Goal: Transaction & Acquisition: Book appointment/travel/reservation

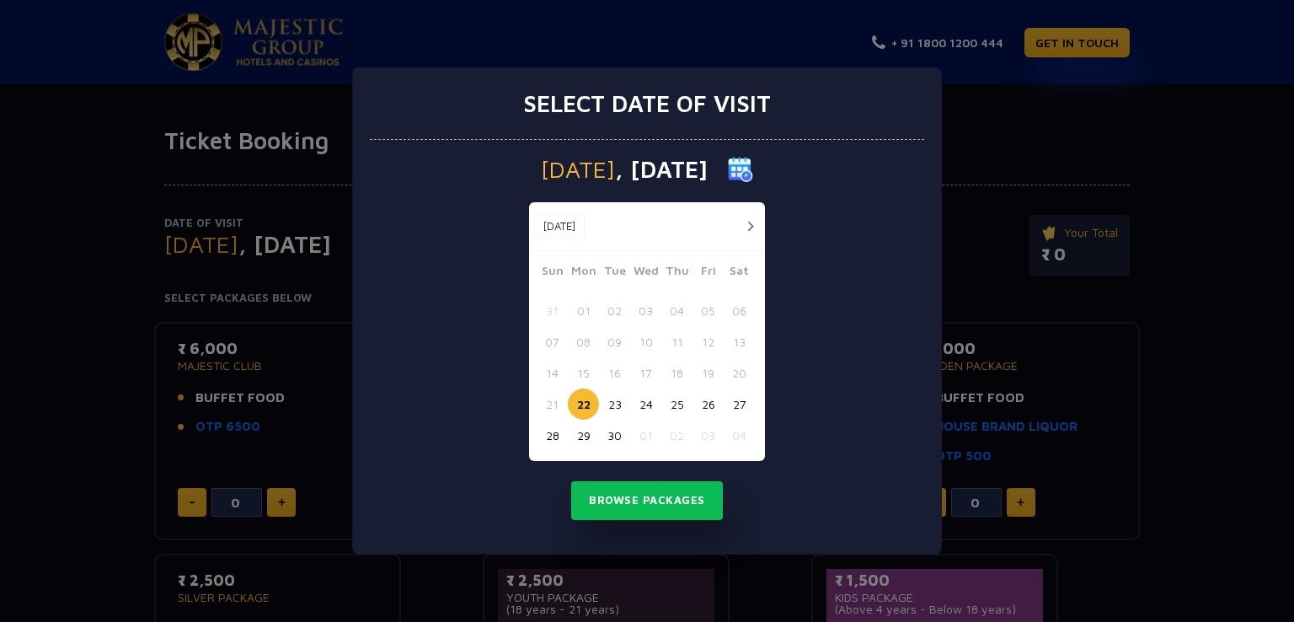
click at [745, 227] on button "button" at bounding box center [750, 226] width 21 height 21
click at [705, 305] on button "03" at bounding box center [707, 310] width 31 height 31
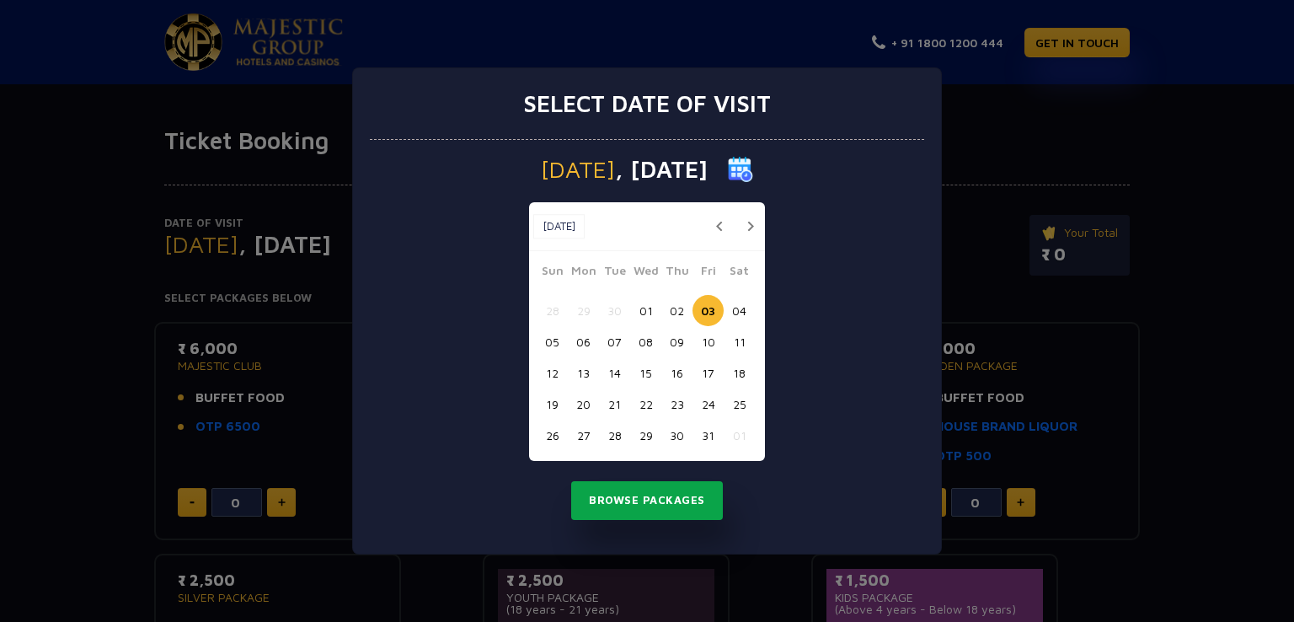
click at [658, 503] on button "Browse Packages" at bounding box center [647, 500] width 152 height 39
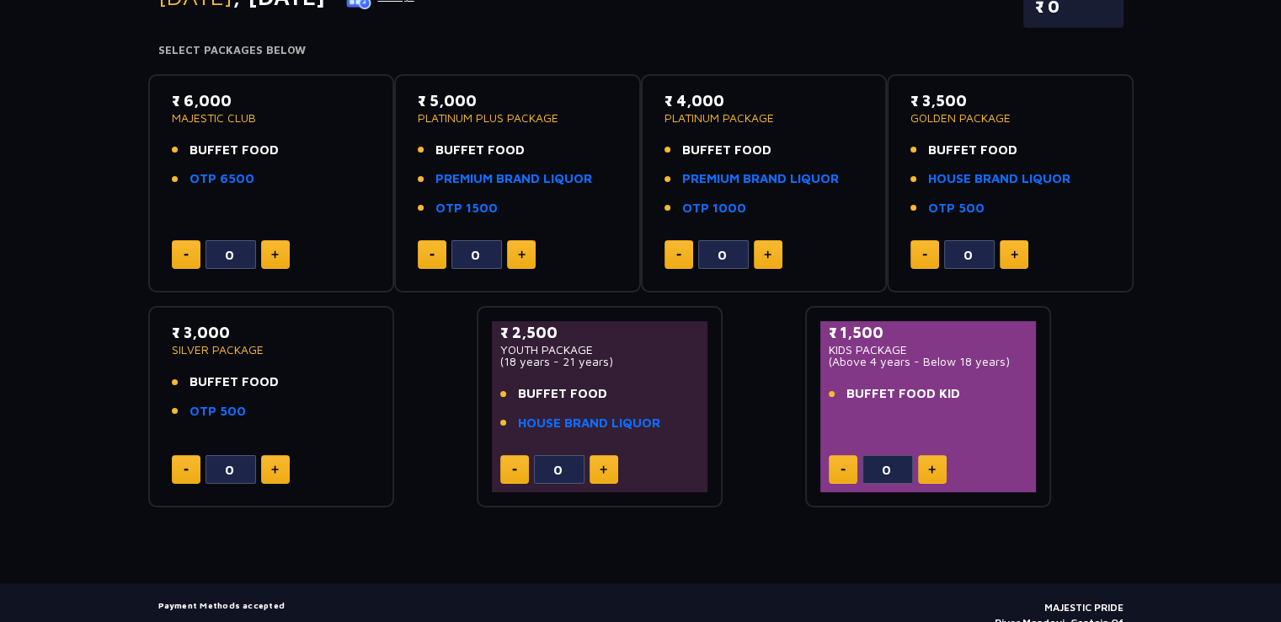
scroll to position [249, 0]
click at [607, 455] on button at bounding box center [604, 468] width 29 height 29
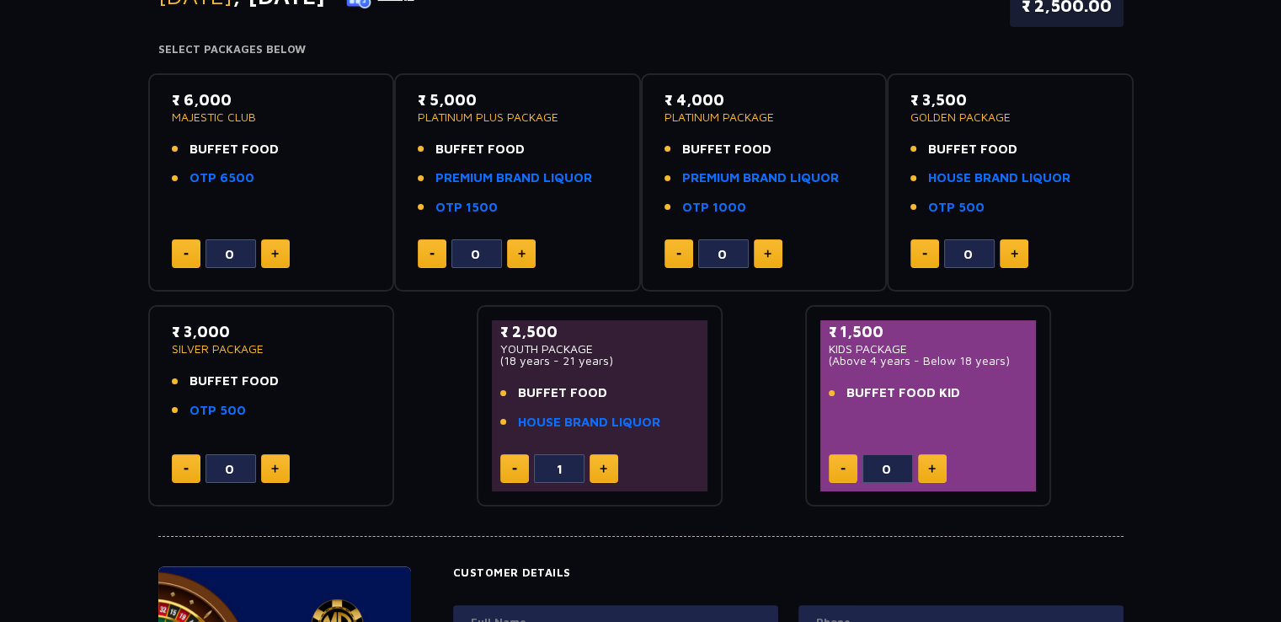
click at [607, 455] on button at bounding box center [604, 468] width 29 height 29
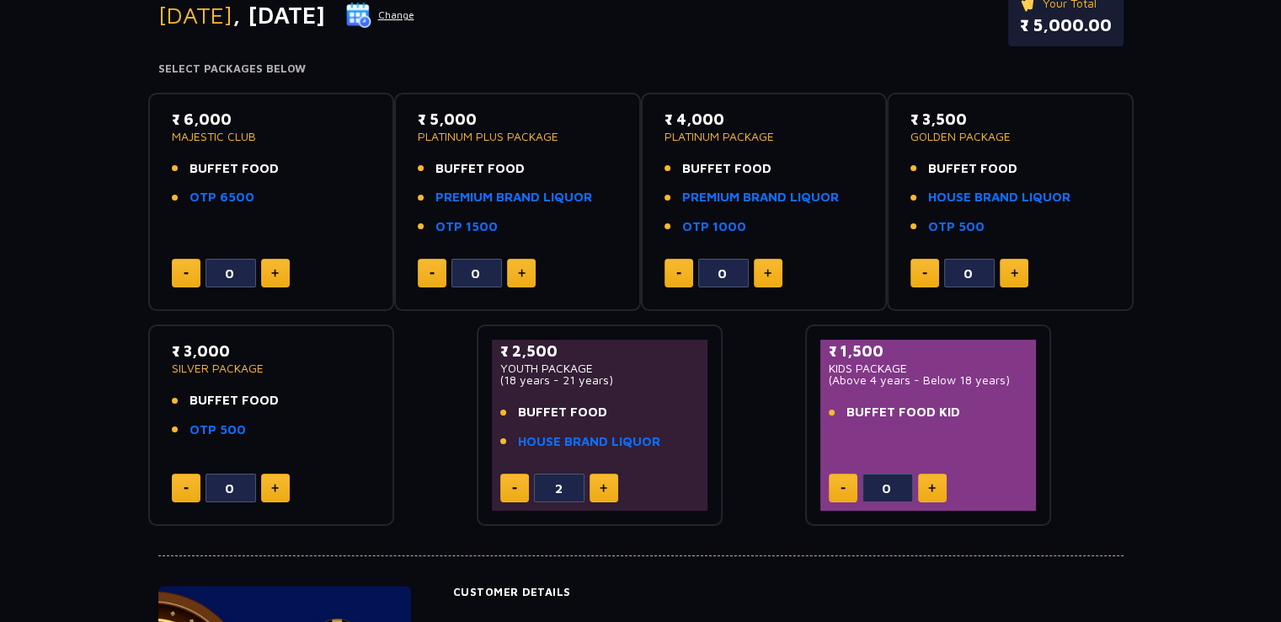
scroll to position [249, 0]
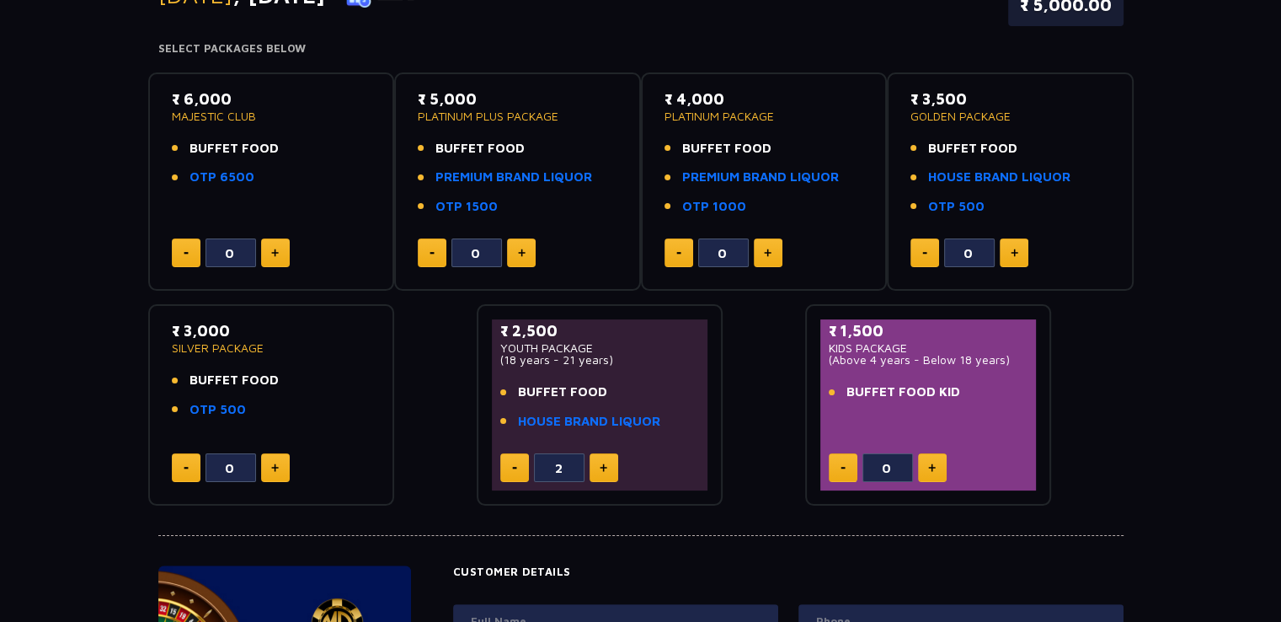
click at [607, 455] on button at bounding box center [604, 467] width 29 height 29
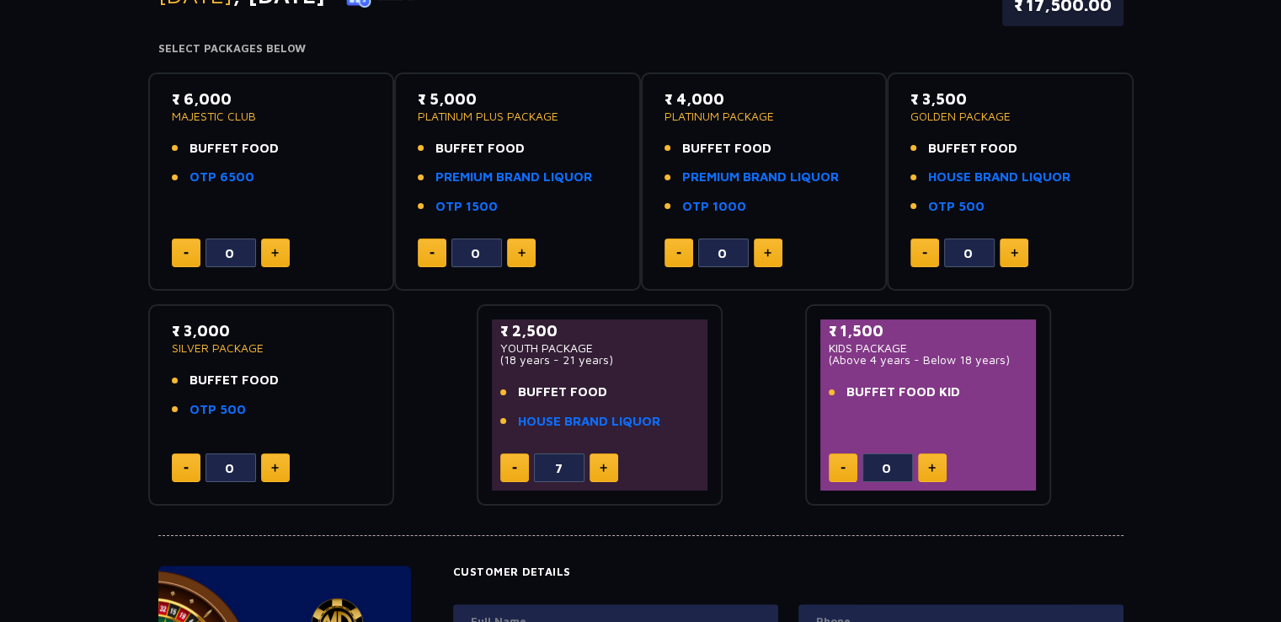
click at [607, 455] on button at bounding box center [604, 467] width 29 height 29
type input "8"
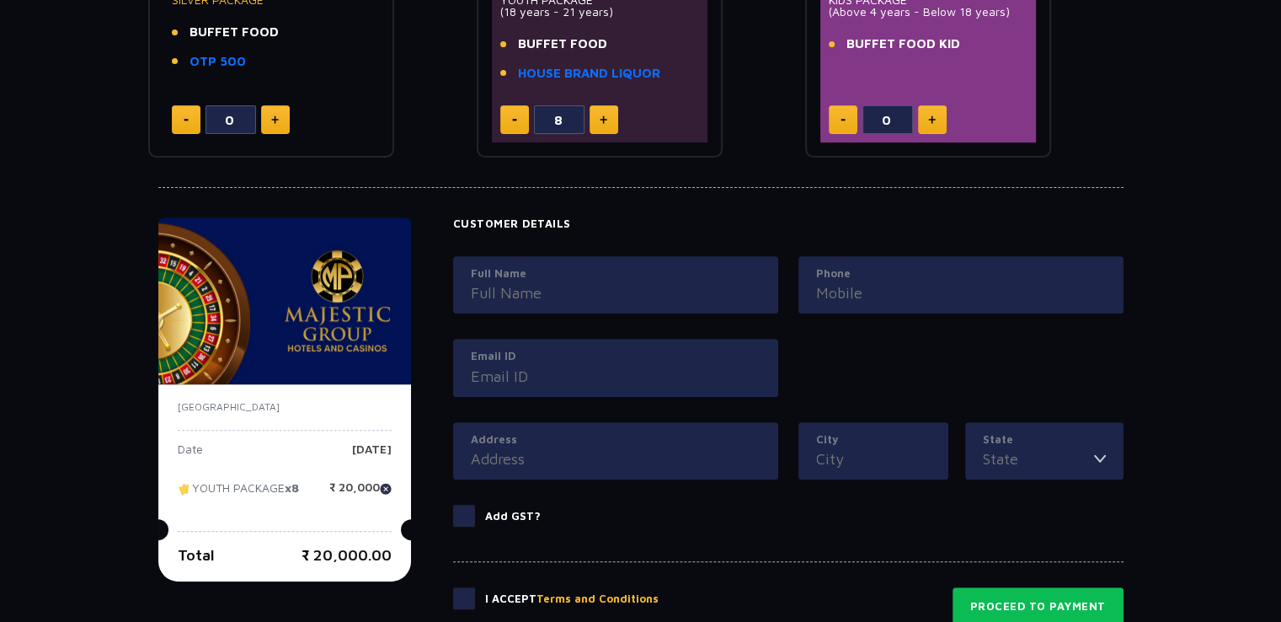
scroll to position [600, 0]
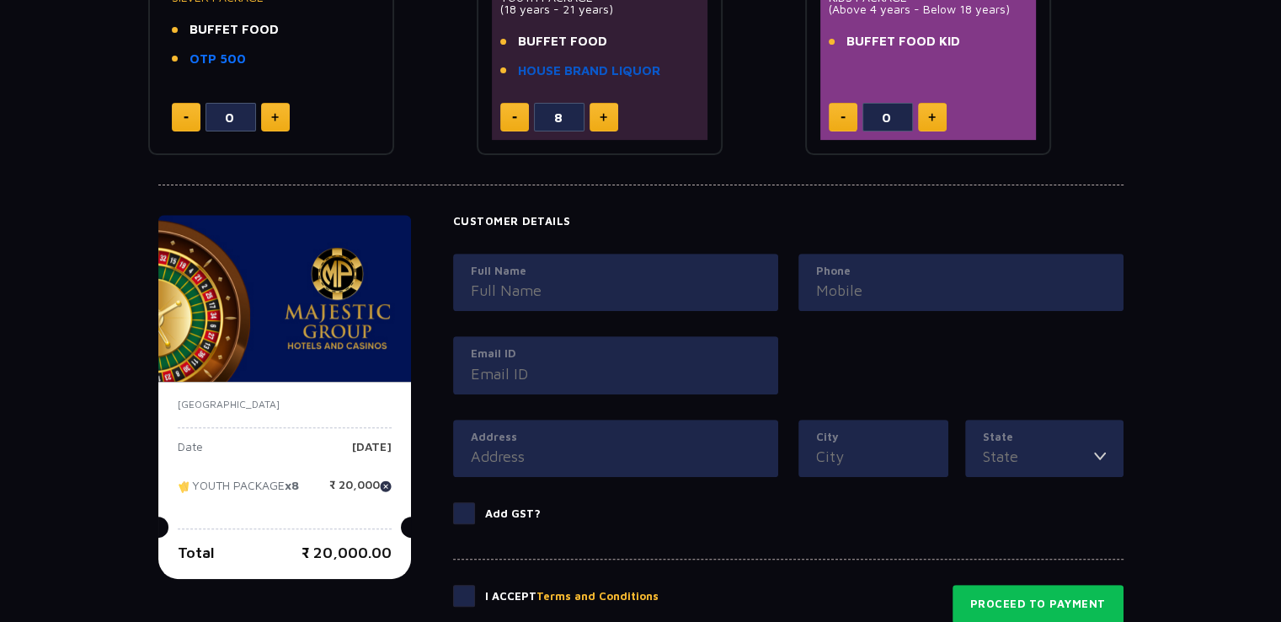
click at [568, 74] on link "HOUSE BRAND LIQUOR" at bounding box center [589, 70] width 142 height 19
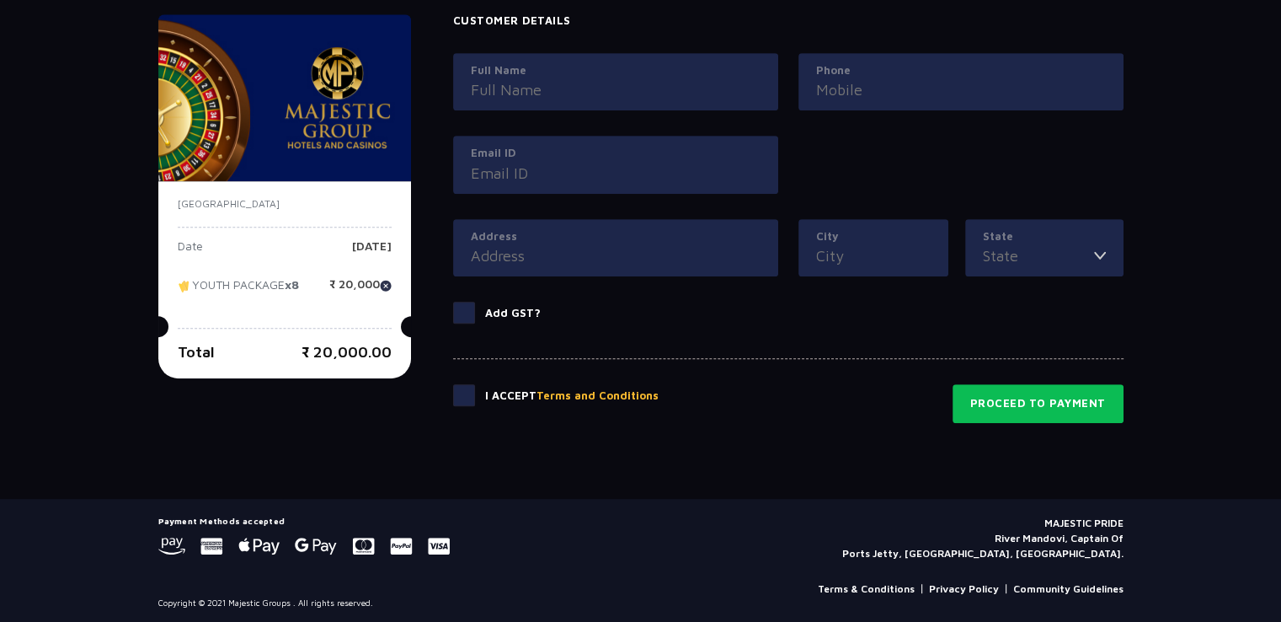
scroll to position [801, 0]
click at [460, 385] on span at bounding box center [464, 394] width 22 height 22
click at [0, 0] on input "checkbox" at bounding box center [0, 0] width 0 height 0
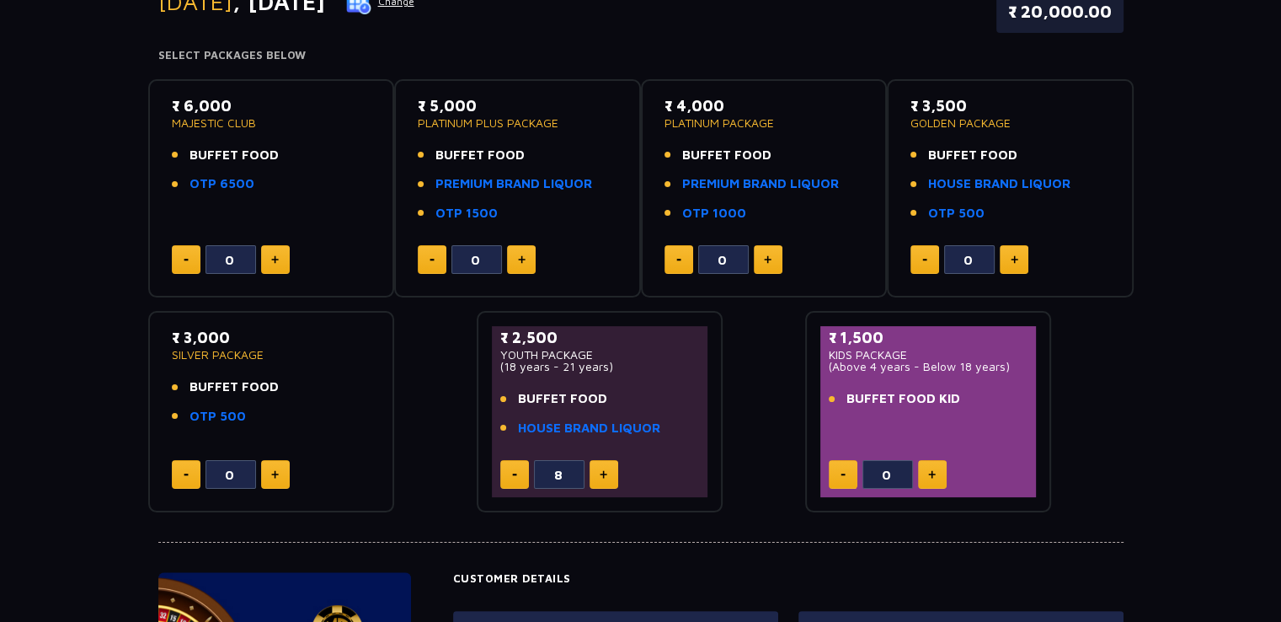
scroll to position [242, 0]
click at [603, 421] on link "HOUSE BRAND LIQUOR" at bounding box center [589, 429] width 142 height 19
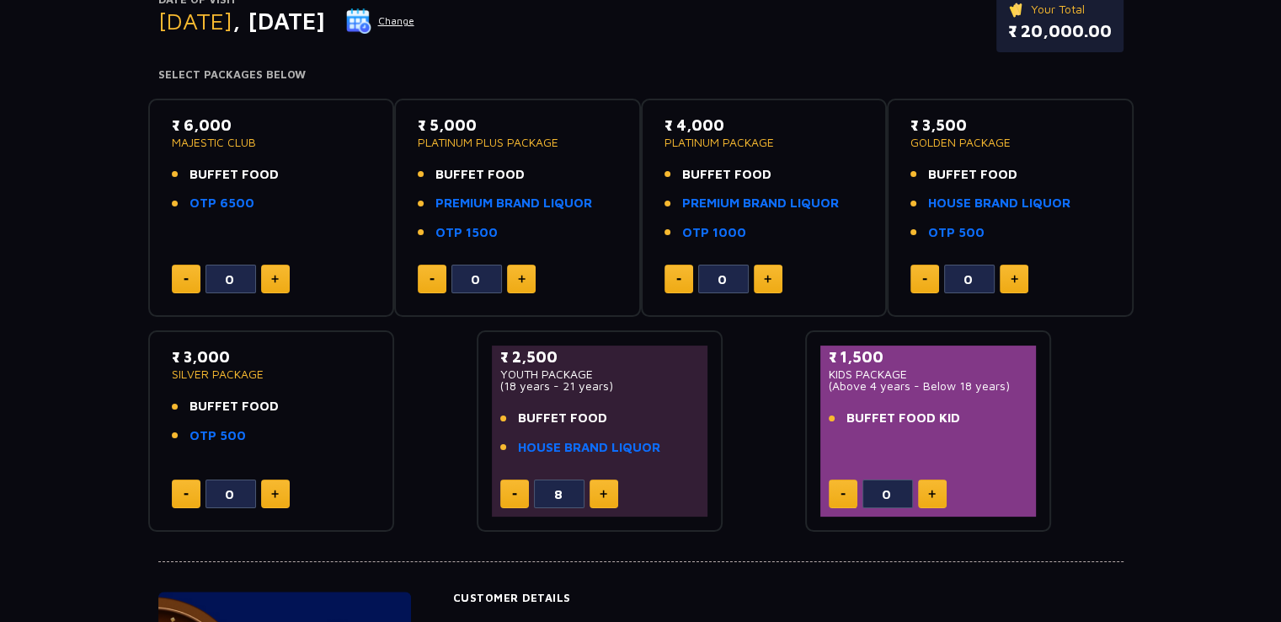
scroll to position [313, 0]
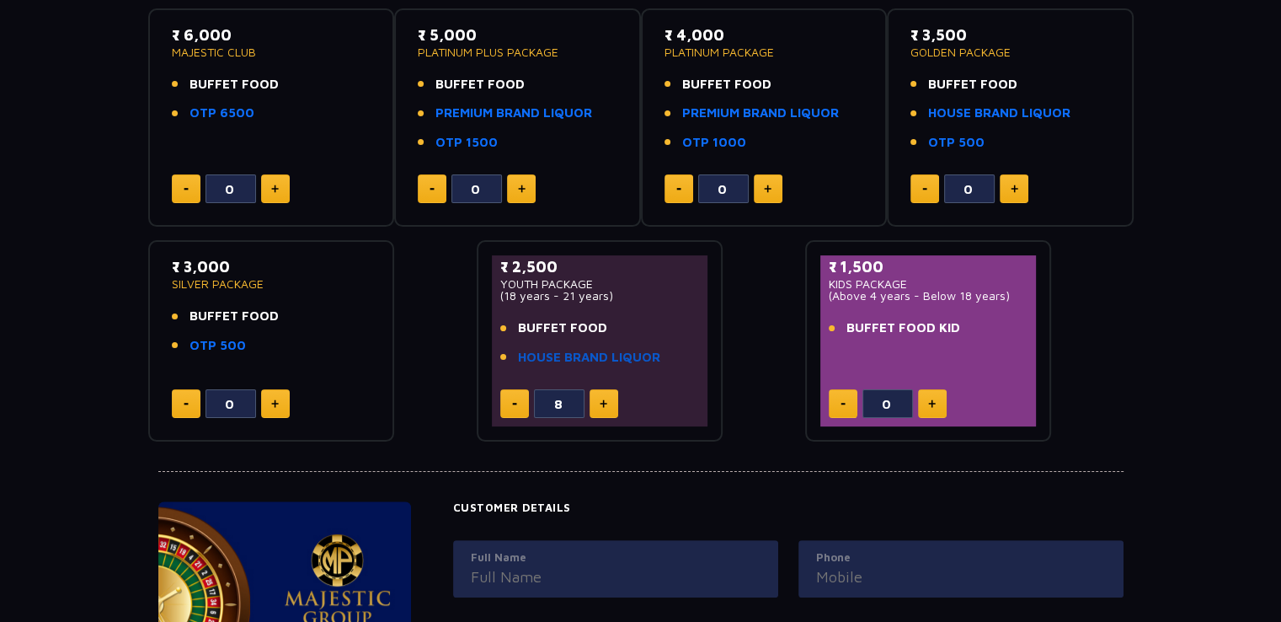
click at [588, 350] on link "HOUSE BRAND LIQUOR" at bounding box center [589, 357] width 142 height 19
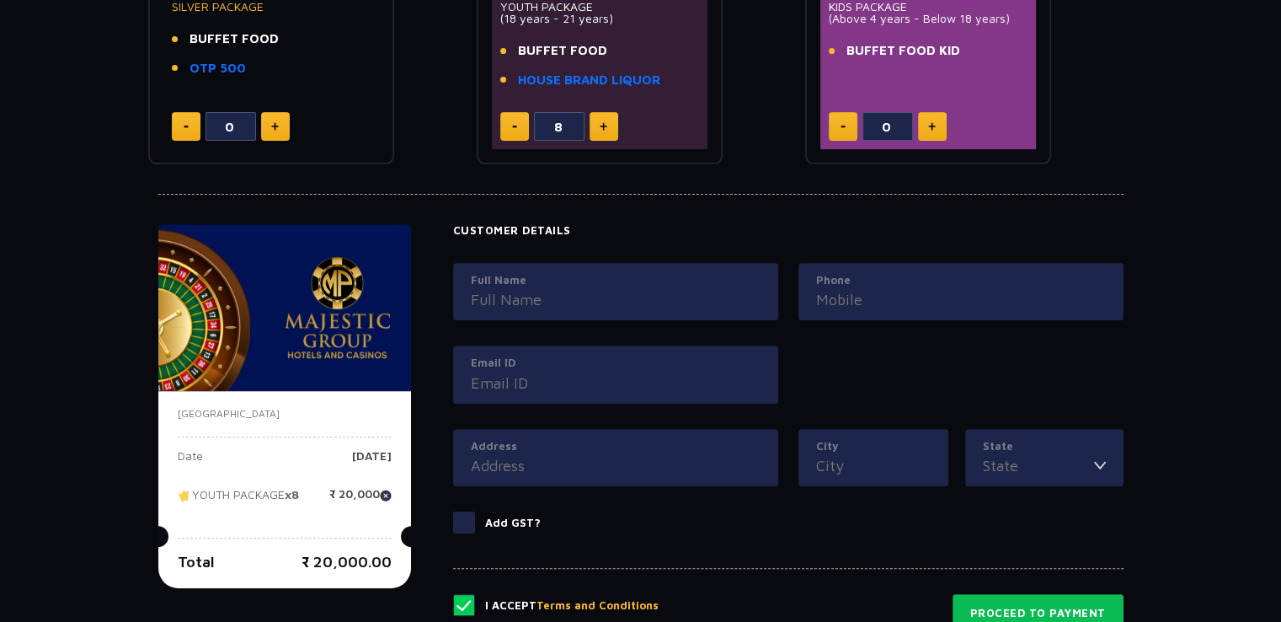
scroll to position [725, 0]
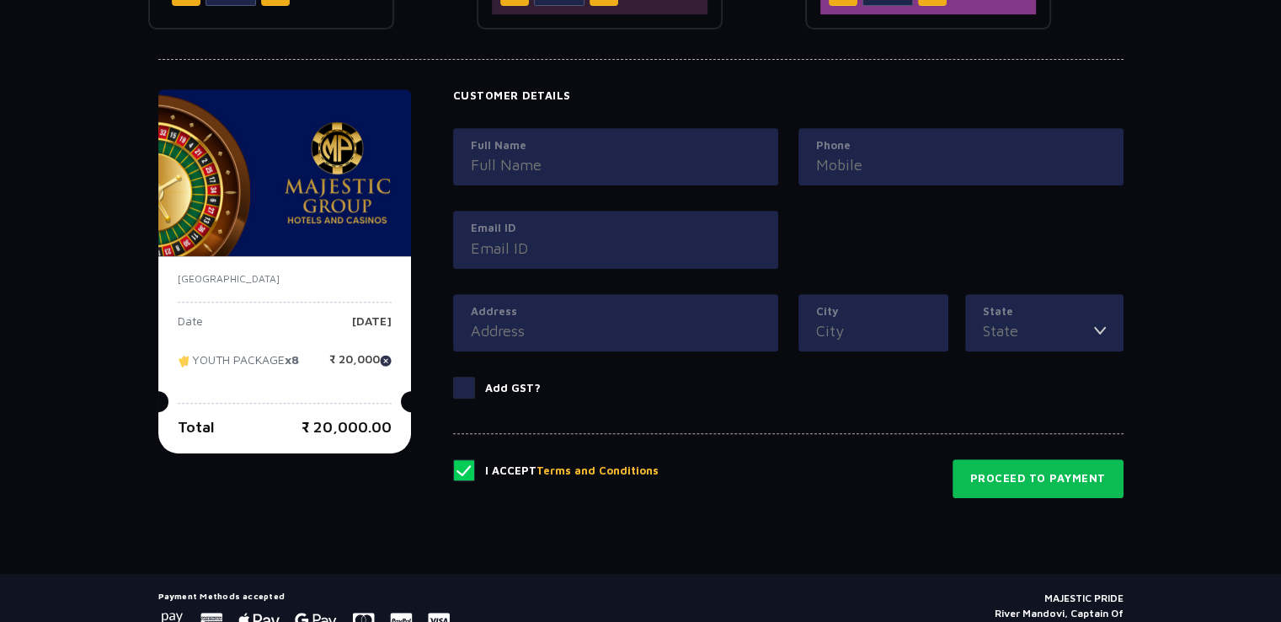
click at [613, 184] on div "Full Name" at bounding box center [615, 169] width 345 height 83
click at [603, 177] on div "Full Name" at bounding box center [615, 157] width 325 height 58
click at [549, 164] on input "Full Name" at bounding box center [616, 164] width 290 height 23
type input "[PERSON_NAME]"
type input "07030341504"
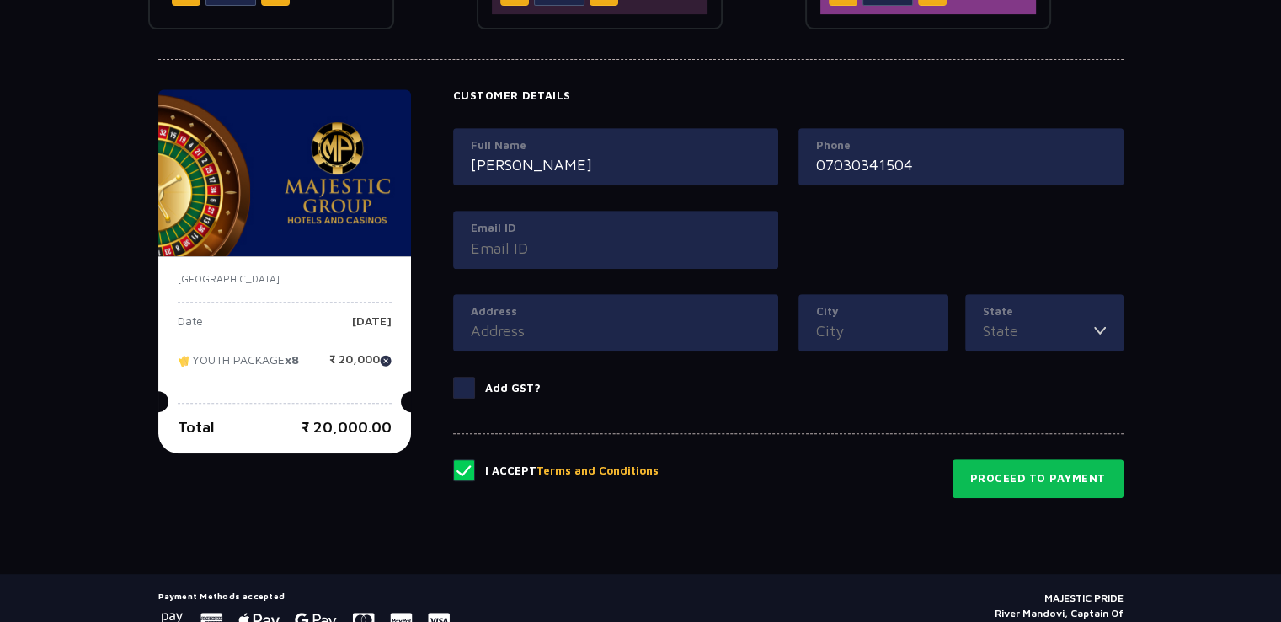
type input "[PERSON_NAME] Niwas At [GEOGRAPHIC_DATA],Chambarli Post [GEOGRAPHIC_DATA], [GEO…"
type input "PANVEL"
type input "[GEOGRAPHIC_DATA]"
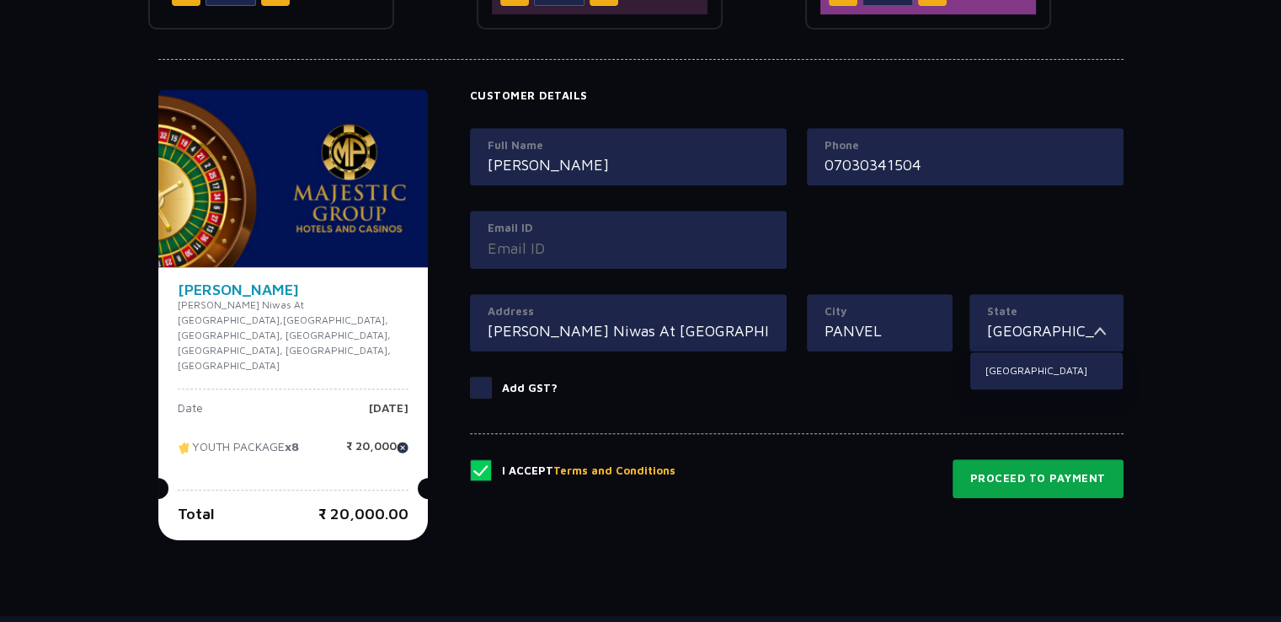
click at [1048, 485] on button "Proceed to Payment" at bounding box center [1038, 478] width 171 height 39
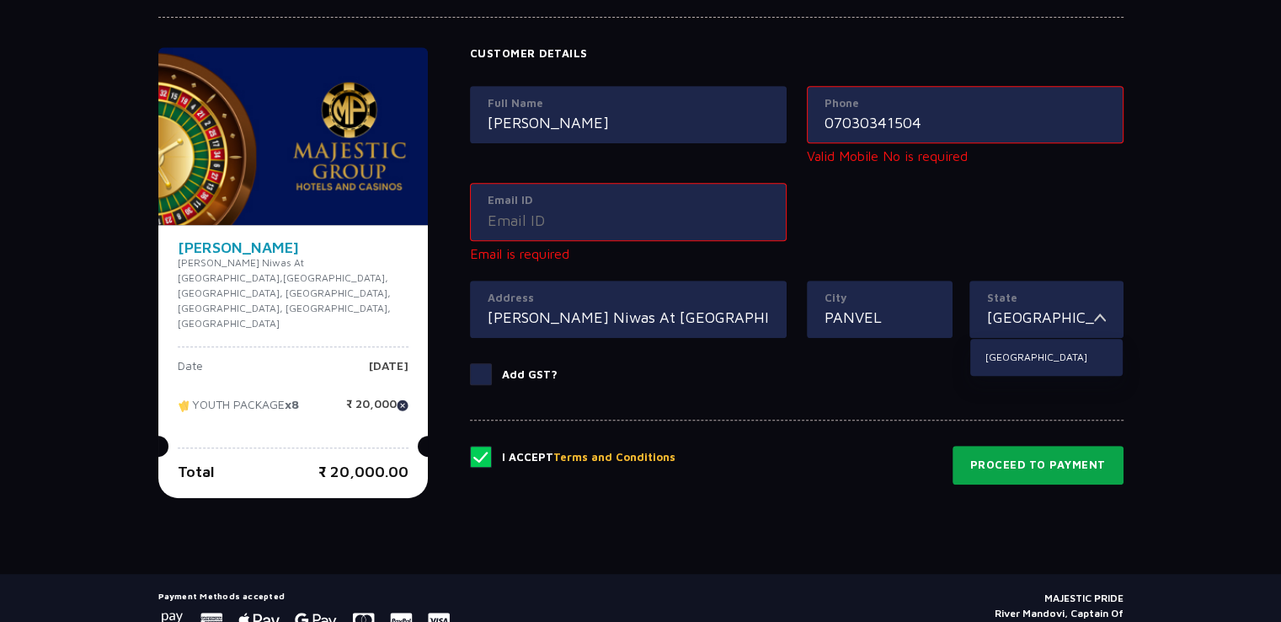
scroll to position [767, 0]
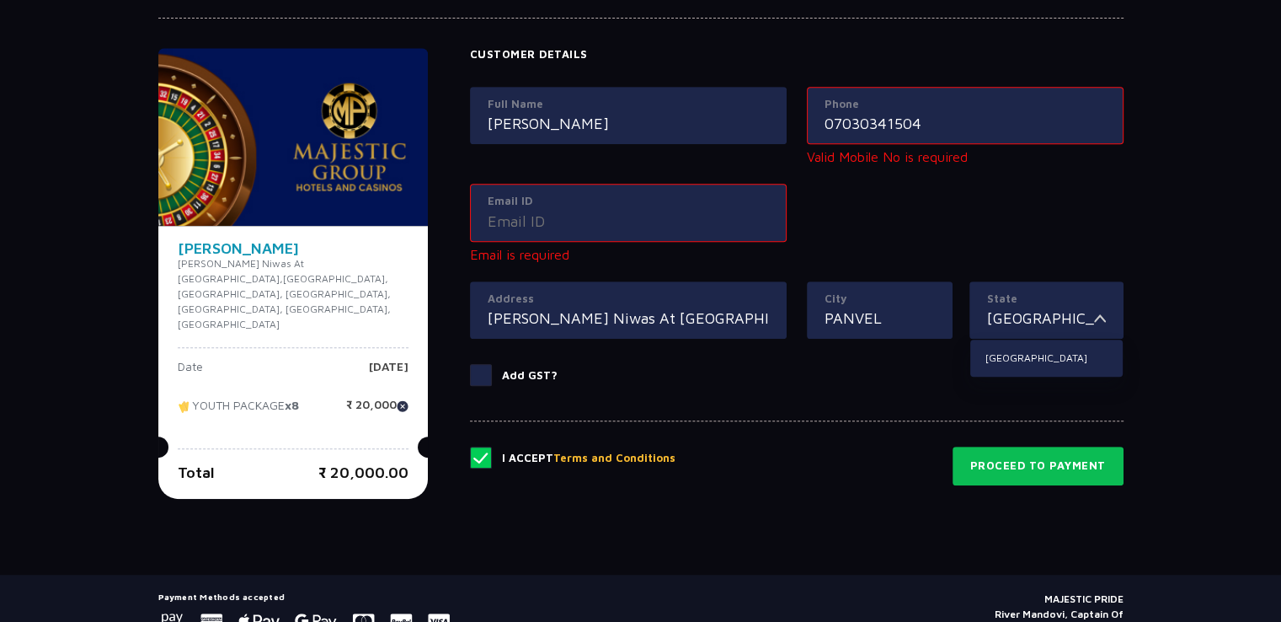
click at [830, 126] on input "07030341504" at bounding box center [965, 123] width 281 height 23
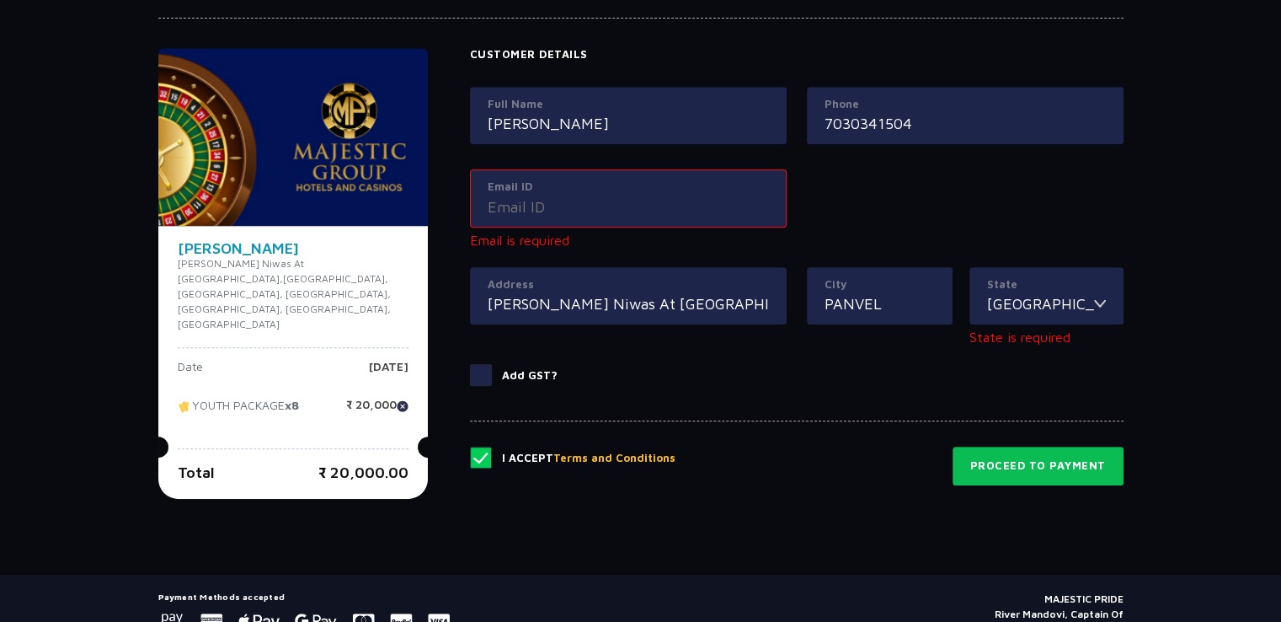
type input "7030341504"
click at [499, 189] on label "Email ID" at bounding box center [628, 187] width 281 height 17
click at [499, 195] on input "Email ID" at bounding box center [628, 206] width 281 height 23
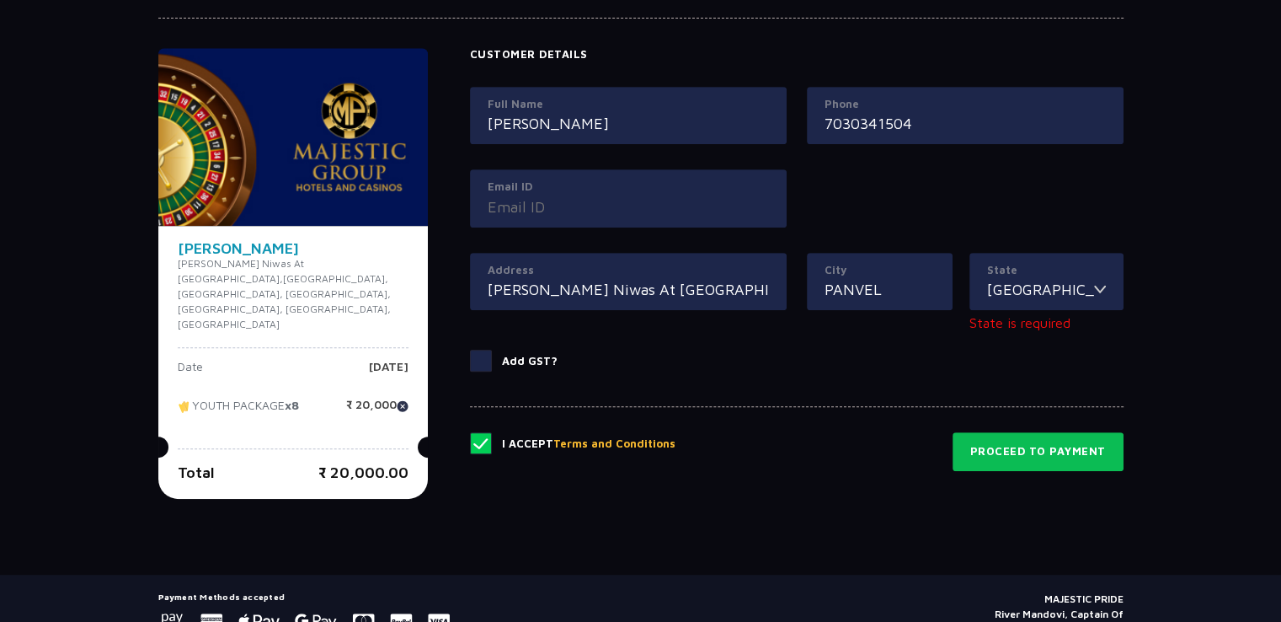
click at [505, 204] on input "Email ID" at bounding box center [628, 206] width 281 height 23
type input "[EMAIL_ADDRESS][DOMAIN_NAME]"
click at [1058, 279] on input "[GEOGRAPHIC_DATA]" at bounding box center [1040, 289] width 107 height 23
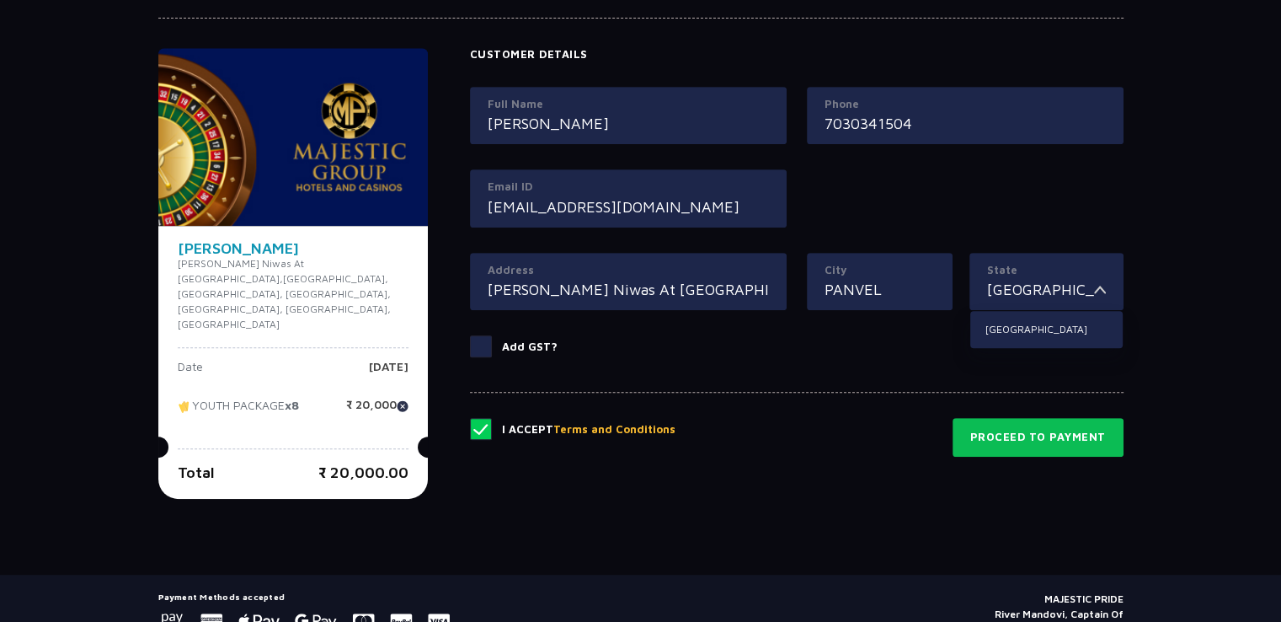
type input "[GEOGRAPHIC_DATA]"
click at [1037, 424] on button "Proceed to Payment" at bounding box center [1038, 437] width 171 height 39
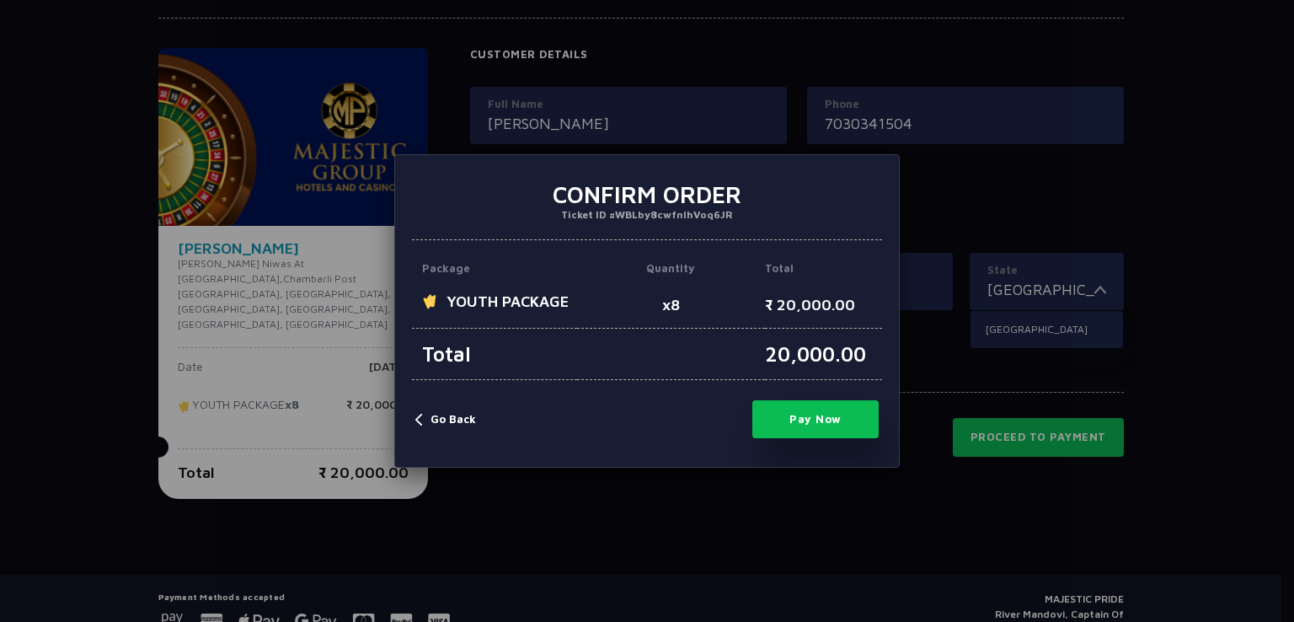
click at [825, 420] on button "Pay Now" at bounding box center [815, 419] width 126 height 38
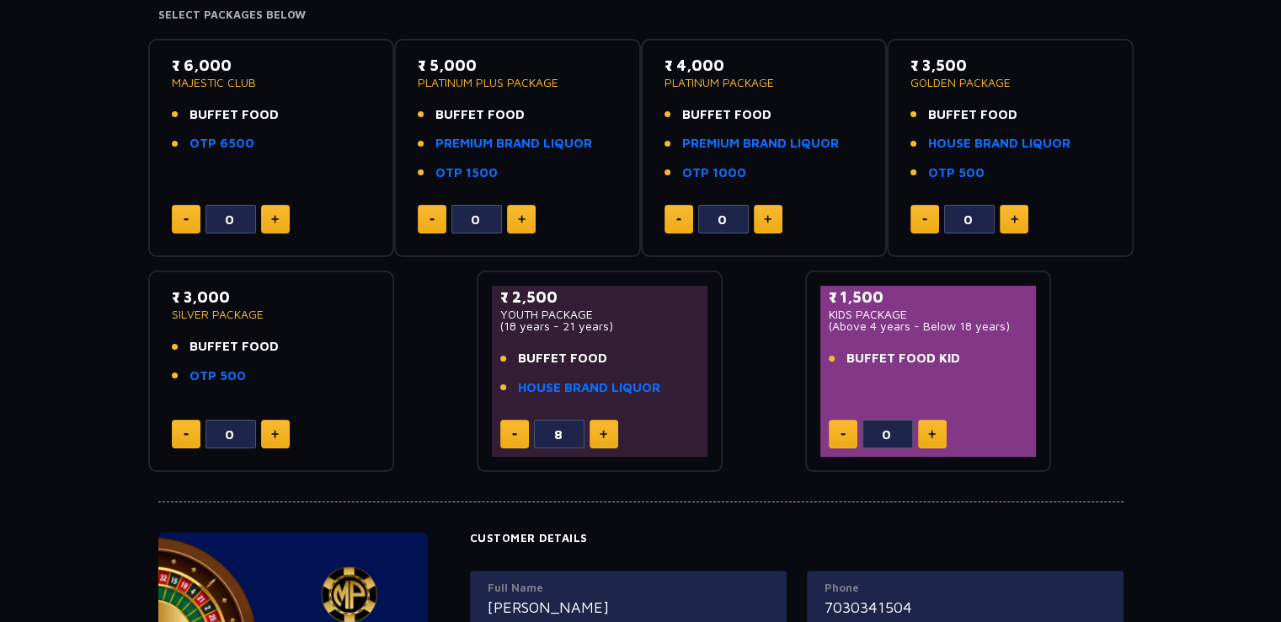
scroll to position [284, 0]
click at [527, 441] on button at bounding box center [514, 433] width 29 height 29
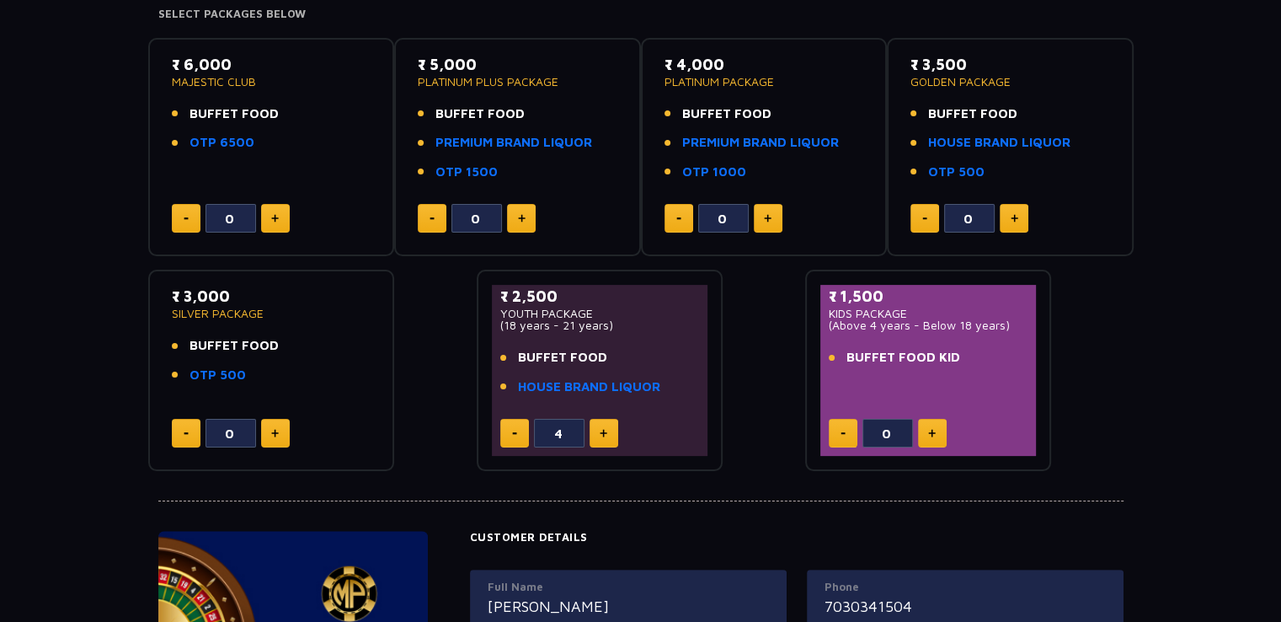
click at [527, 441] on button at bounding box center [514, 433] width 29 height 29
type input "0"
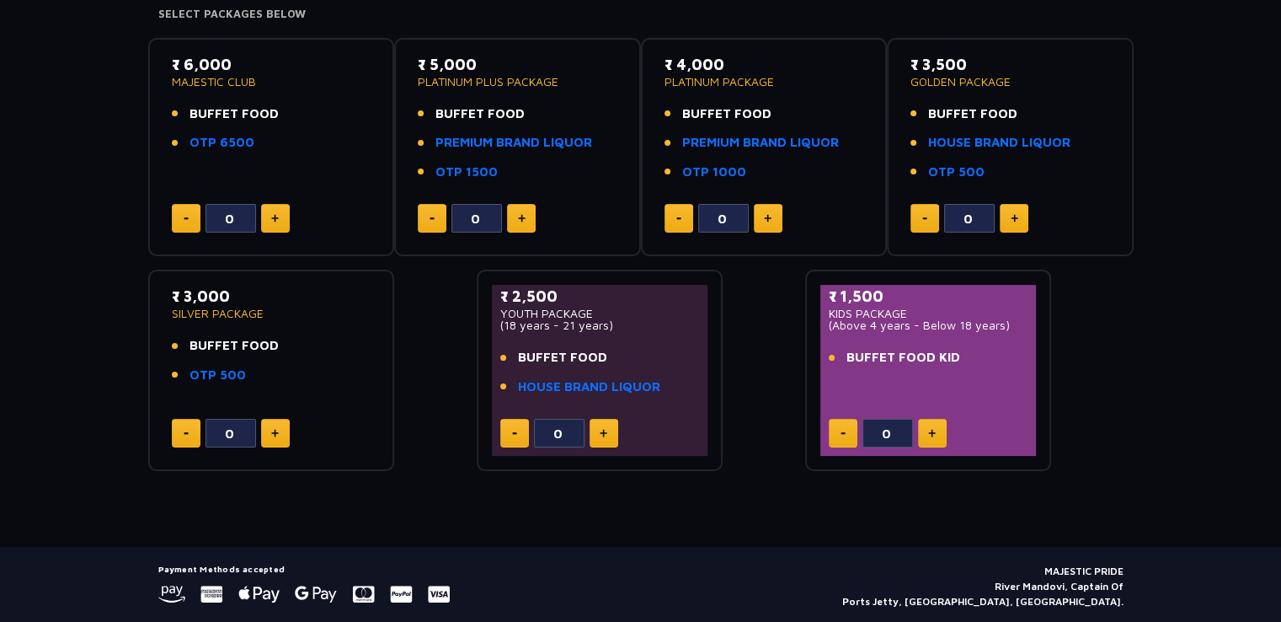
click at [527, 441] on button at bounding box center [514, 433] width 29 height 29
click at [227, 367] on link "OTP 500" at bounding box center [218, 375] width 56 height 19
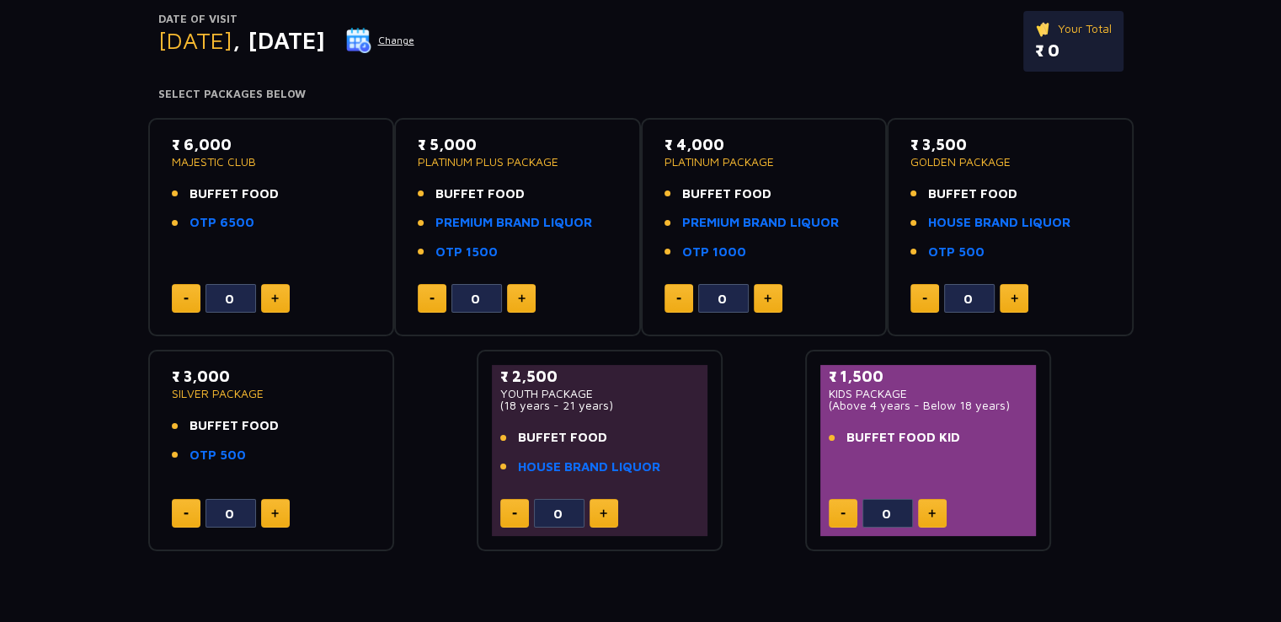
scroll to position [205, 0]
click at [1245, 301] on div "Date of Visit [DATE] Change Your Total ₹ 0 Select Packages Below ₹ 6,000 MAJEST…" at bounding box center [640, 250] width 1281 height 601
click at [1046, 220] on link "HOUSE BRAND LIQUOR" at bounding box center [999, 221] width 142 height 19
click at [1237, 307] on div "Date of Visit [DATE] Change Your Total ₹ 0 Select Packages Below ₹ 6,000 MAJEST…" at bounding box center [640, 250] width 1281 height 601
click at [988, 217] on link "HOUSE BRAND LIQUOR" at bounding box center [999, 221] width 142 height 19
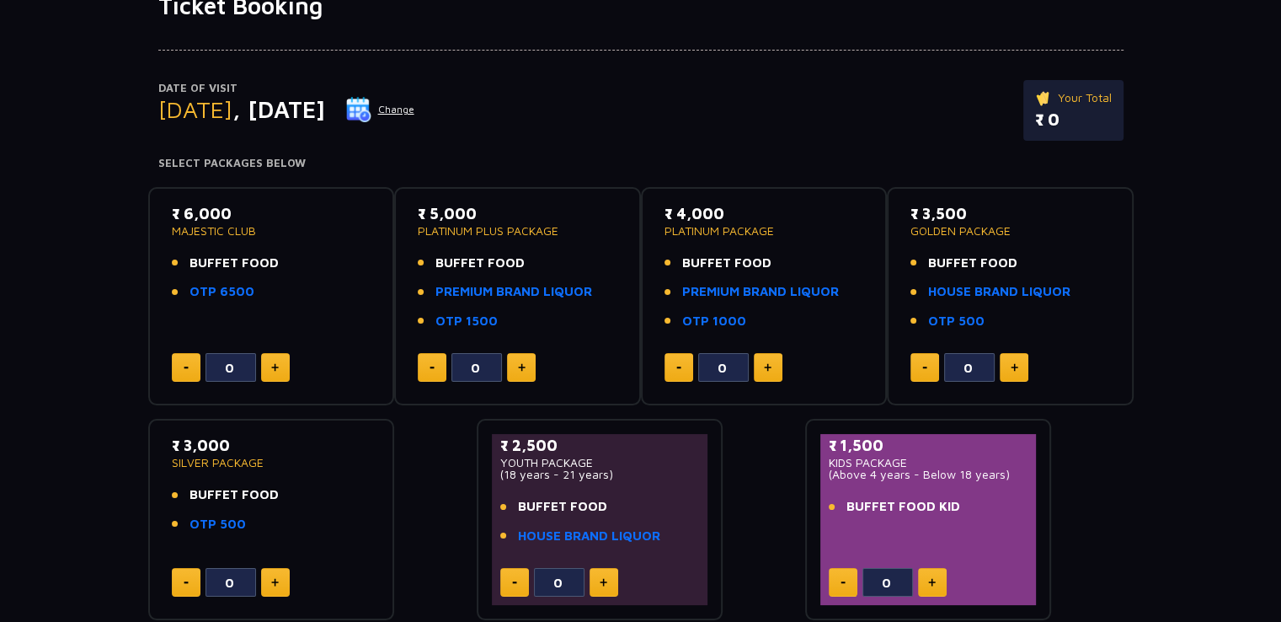
scroll to position [136, 0]
click at [465, 311] on link "OTP 1500" at bounding box center [467, 320] width 62 height 19
click at [543, 297] on link "PREMIUM BRAND LIQUOR" at bounding box center [514, 290] width 157 height 19
click at [762, 287] on link "PREMIUM BRAND LIQUOR" at bounding box center [760, 290] width 157 height 19
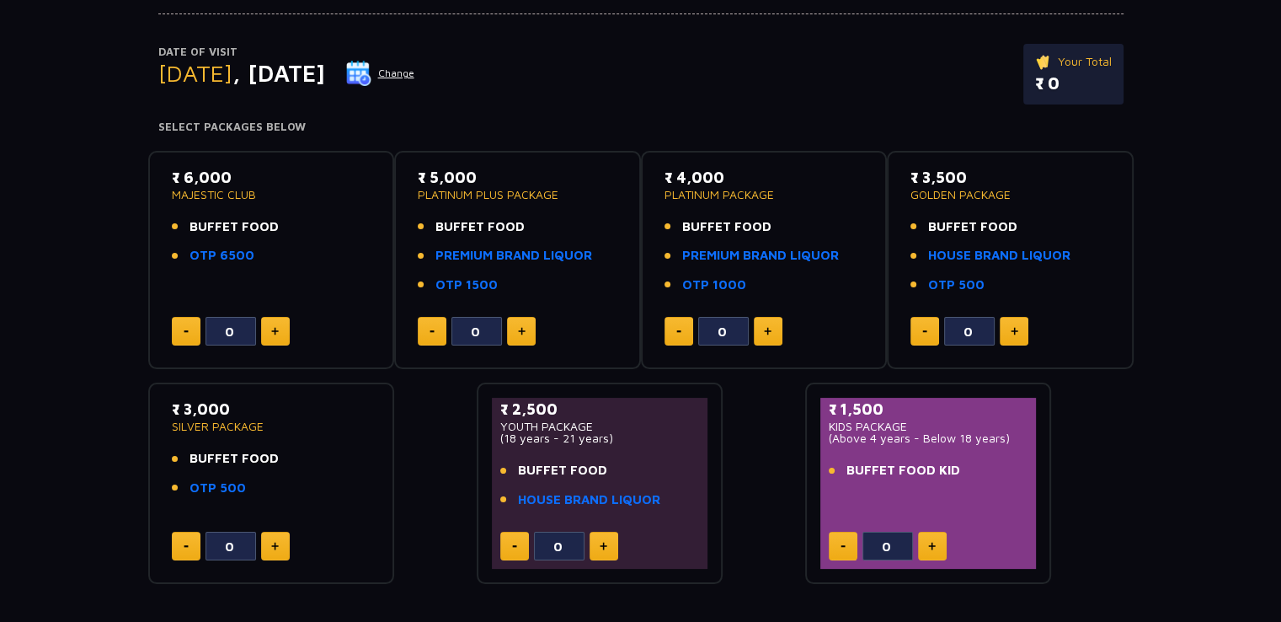
scroll to position [189, 0]
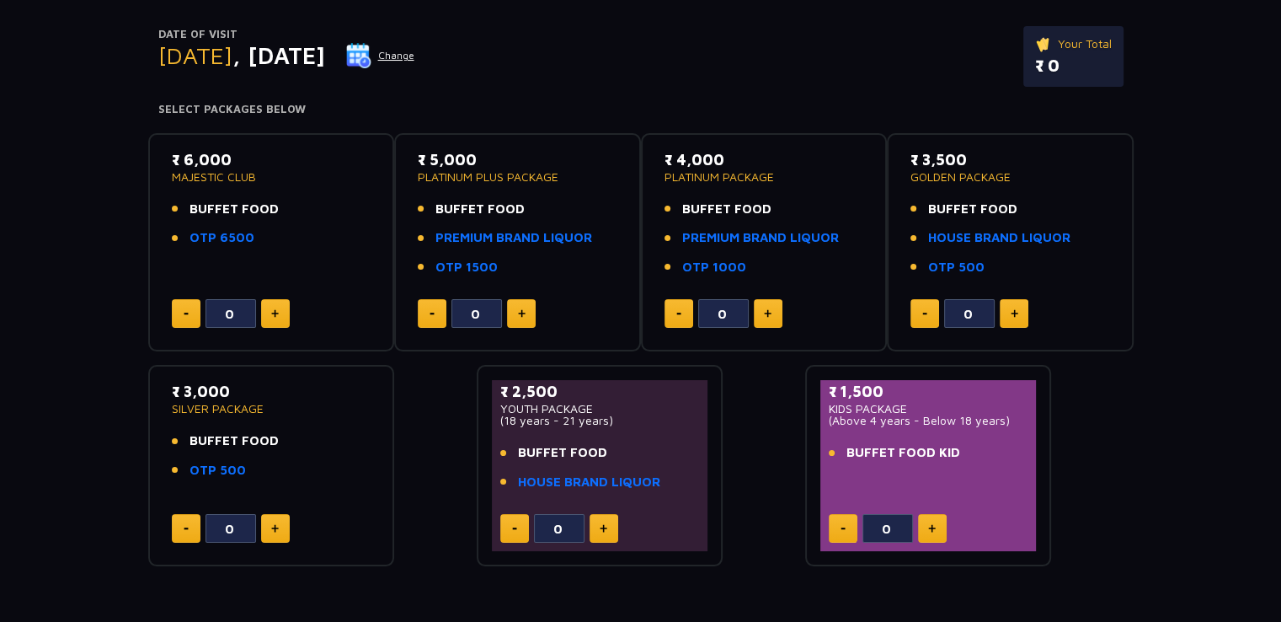
click at [398, 521] on div "₹ 6,000 MAJESTIC CLUB BUFFET FOOD OTP 6500 0 ₹ 5,000 PLATINUM PLUS PACKAGE BUFF…" at bounding box center [641, 343] width 986 height 447
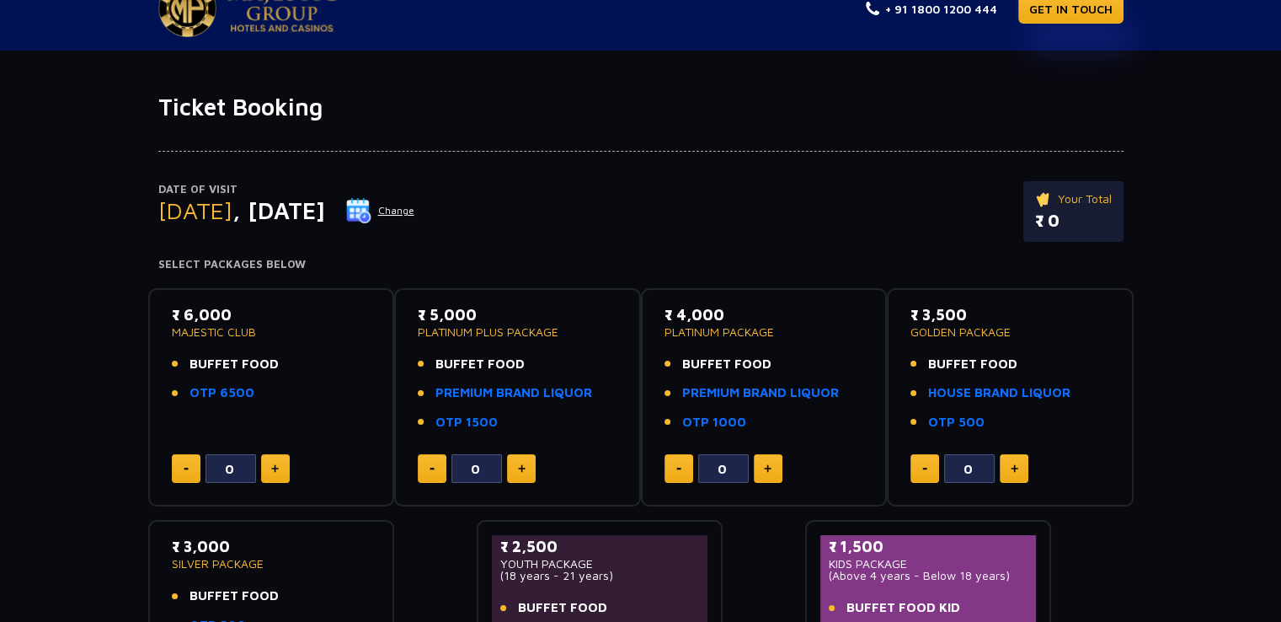
scroll to position [0, 0]
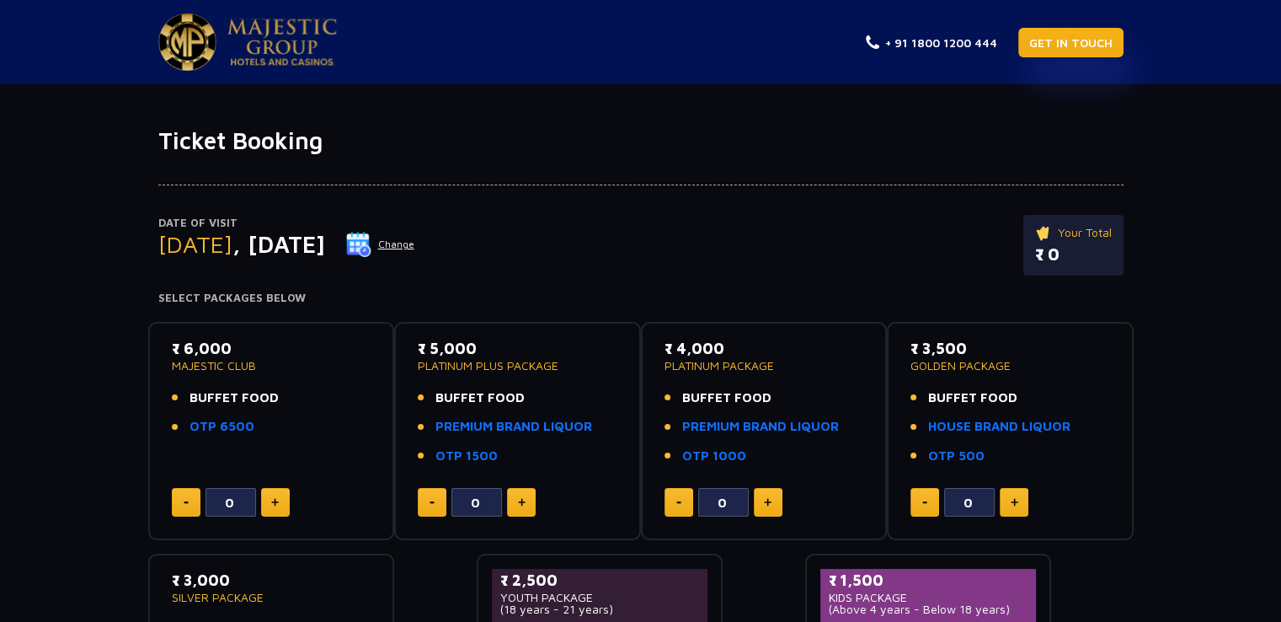
click at [1082, 29] on link "GET IN TOUCH" at bounding box center [1071, 42] width 105 height 29
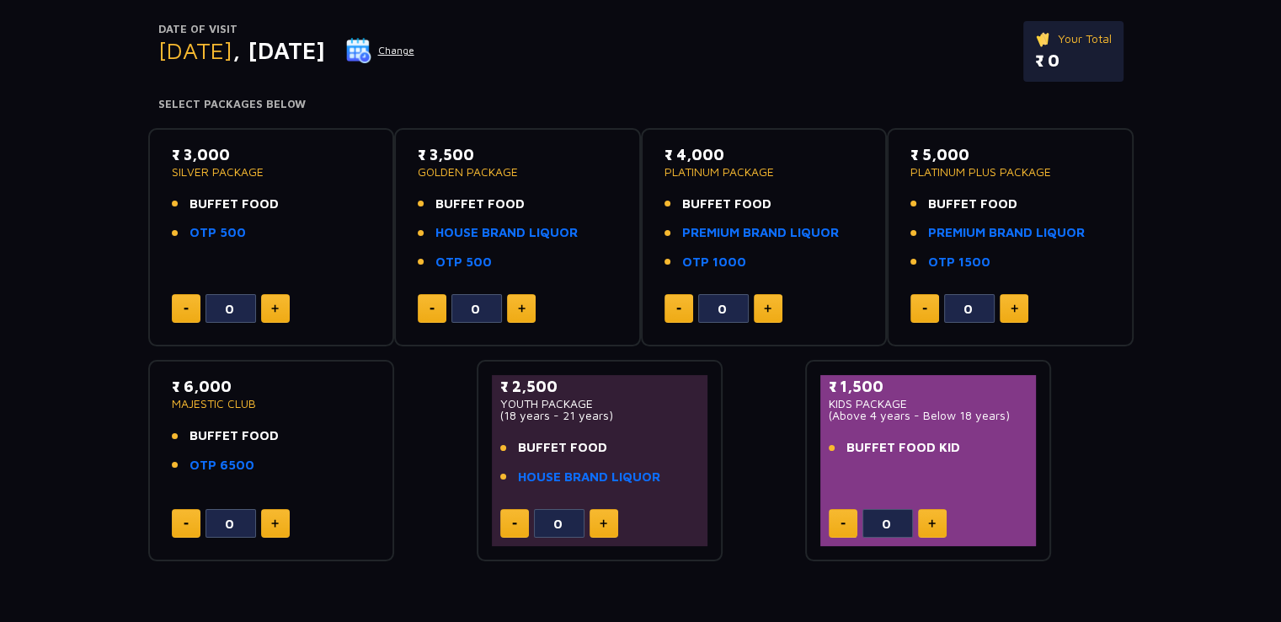
scroll to position [245, 0]
